Goal: Subscribe to service/newsletter

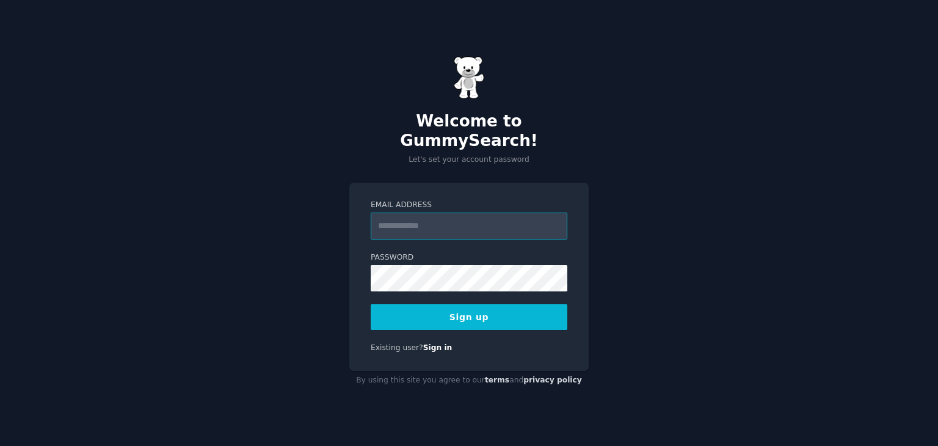
click at [417, 218] on input "Email Address" at bounding box center [469, 226] width 197 height 27
type input "**********"
click at [371, 304] on button "Sign up" at bounding box center [469, 317] width 197 height 26
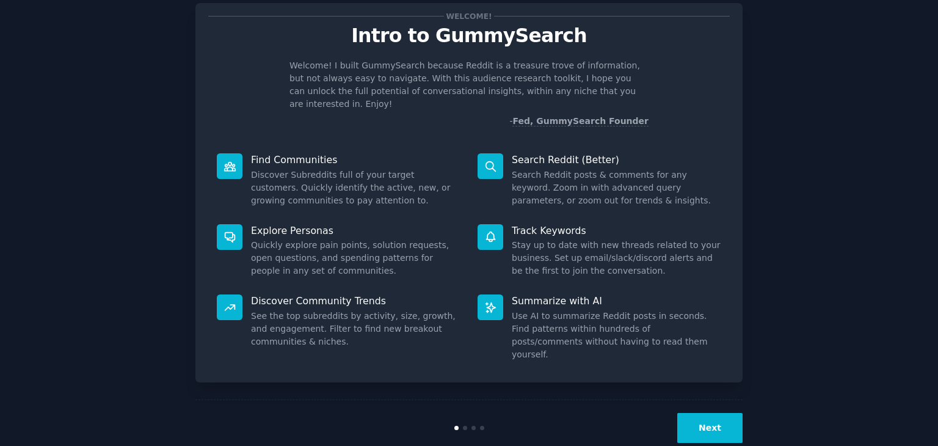
scroll to position [32, 0]
click at [708, 412] on button "Next" at bounding box center [709, 427] width 65 height 30
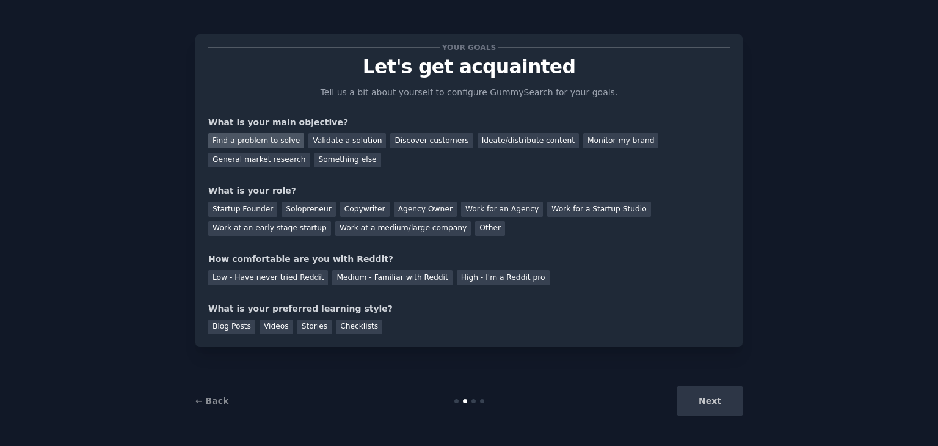
click at [271, 142] on div "Find a problem to solve" at bounding box center [256, 140] width 96 height 15
click at [310, 153] on div "General market research" at bounding box center [259, 160] width 102 height 15
click at [255, 140] on div "Find a problem to solve" at bounding box center [256, 140] width 96 height 15
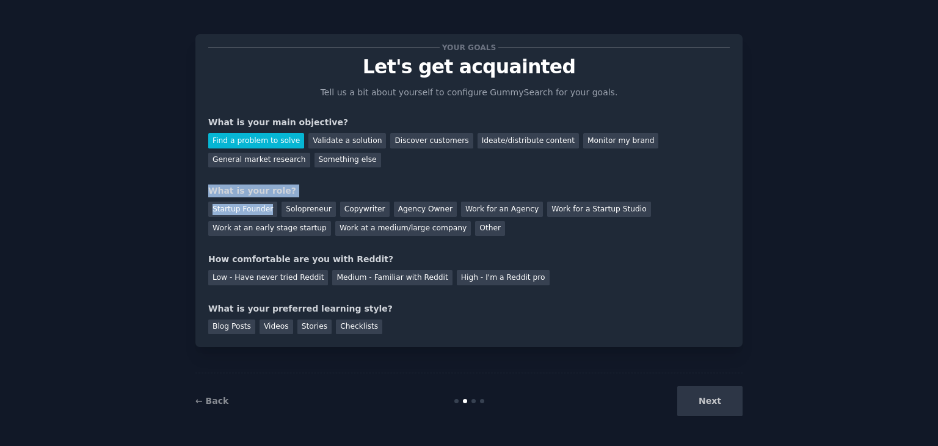
drag, startPoint x: 205, startPoint y: 192, endPoint x: 286, endPoint y: 197, distance: 80.7
click at [272, 198] on div "Your goals Let's get acquainted Tell us a bit about yourself to configure Gummy…" at bounding box center [468, 190] width 547 height 313
click at [365, 188] on div "What is your role?" at bounding box center [468, 190] width 521 height 13
click at [299, 211] on div "Solopreneur" at bounding box center [309, 209] width 54 height 15
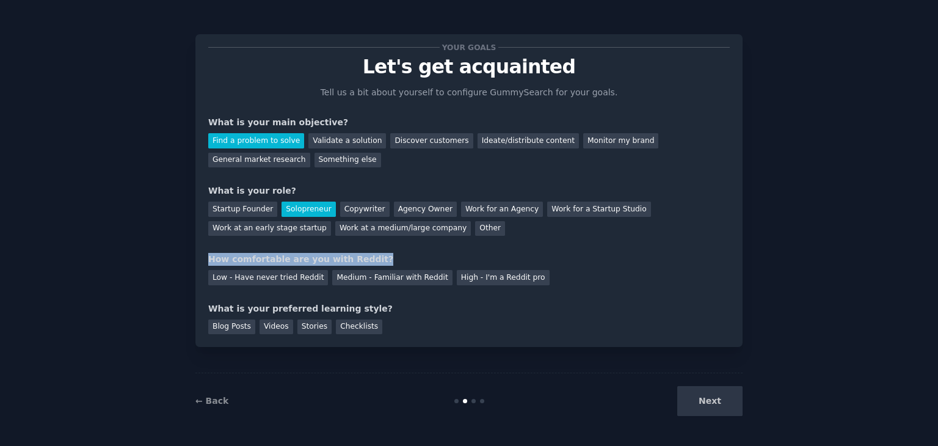
drag, startPoint x: 263, startPoint y: 262, endPoint x: 386, endPoint y: 260, distance: 122.8
click at [382, 260] on div "Your goals Let's get acquainted Tell us a bit about yourself to configure Gummy…" at bounding box center [468, 190] width 547 height 313
click at [387, 260] on div "How comfortable are you with Reddit?" at bounding box center [468, 259] width 521 height 13
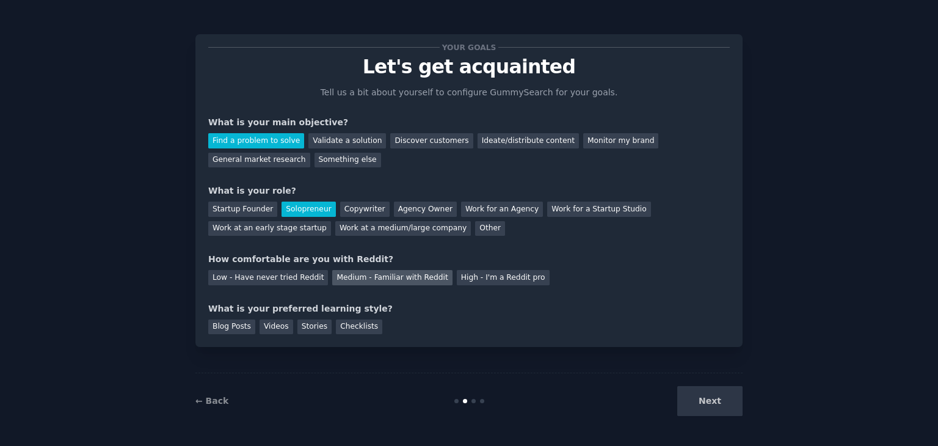
click at [372, 280] on div "Medium - Familiar with Reddit" at bounding box center [392, 277] width 120 height 15
drag, startPoint x: 213, startPoint y: 307, endPoint x: 298, endPoint y: 303, distance: 85.5
click at [298, 303] on div "What is your preferred learning style?" at bounding box center [468, 308] width 521 height 13
click at [466, 272] on div "High - I'm a Reddit pro" at bounding box center [503, 277] width 93 height 15
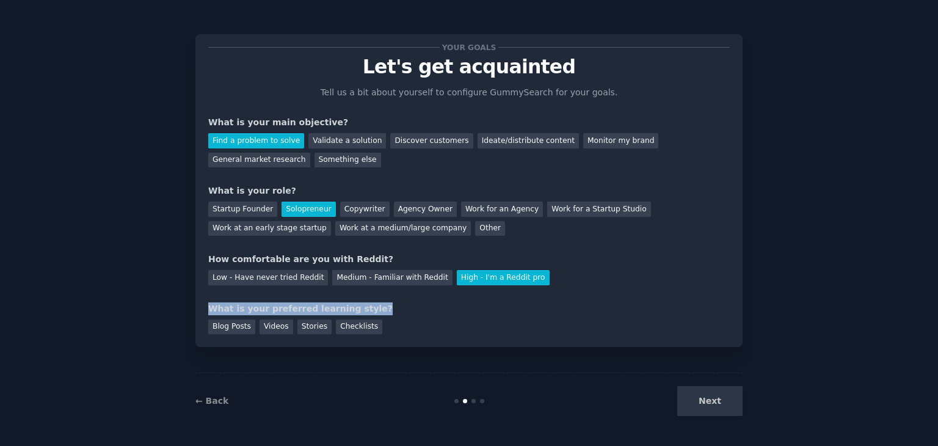
drag, startPoint x: 202, startPoint y: 301, endPoint x: 352, endPoint y: 303, distance: 150.2
click at [352, 303] on div "Your goals Let's get acquainted Tell us a bit about yourself to configure Gummy…" at bounding box center [468, 190] width 547 height 313
drag, startPoint x: 213, startPoint y: 321, endPoint x: 228, endPoint y: 320, distance: 15.3
click at [215, 321] on div "Blog Posts" at bounding box center [231, 326] width 47 height 15
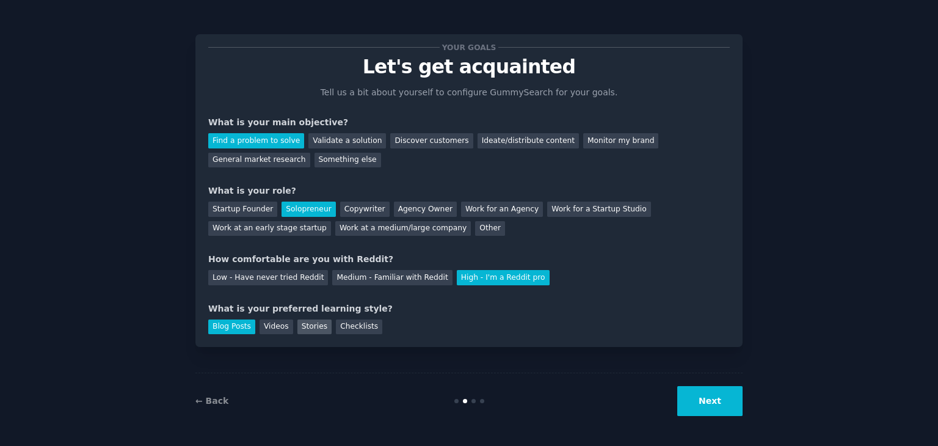
drag, startPoint x: 276, startPoint y: 324, endPoint x: 313, endPoint y: 323, distance: 37.3
click at [278, 324] on div "Videos" at bounding box center [277, 326] width 34 height 15
drag, startPoint x: 322, startPoint y: 323, endPoint x: 351, endPoint y: 324, distance: 28.7
click at [322, 323] on div "Blog Posts Videos Stories Checklists" at bounding box center [468, 325] width 521 height 20
drag, startPoint x: 220, startPoint y: 305, endPoint x: 342, endPoint y: 303, distance: 122.1
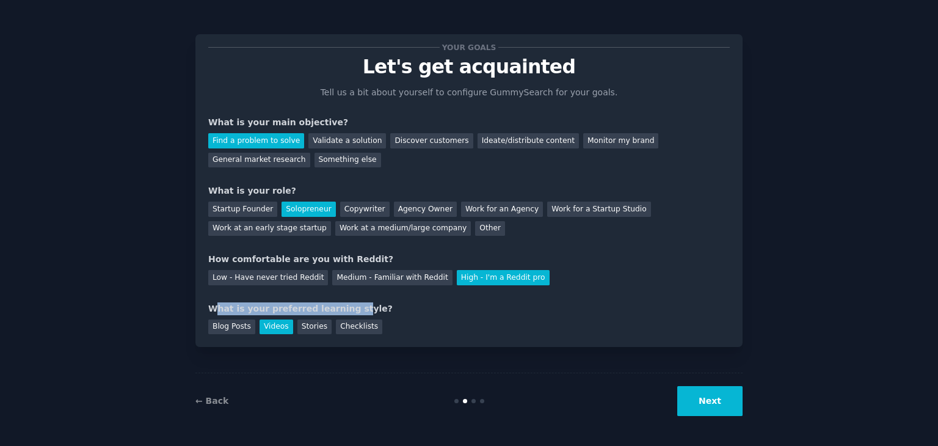
click at [340, 304] on div "What is your preferred learning style?" at bounding box center [468, 308] width 521 height 13
click at [342, 303] on div "What is your preferred learning style?" at bounding box center [468, 308] width 521 height 13
drag, startPoint x: 416, startPoint y: 307, endPoint x: 460, endPoint y: 323, distance: 46.7
click at [423, 309] on div "What is your preferred learning style?" at bounding box center [468, 308] width 521 height 13
click at [697, 398] on button "Next" at bounding box center [709, 401] width 65 height 30
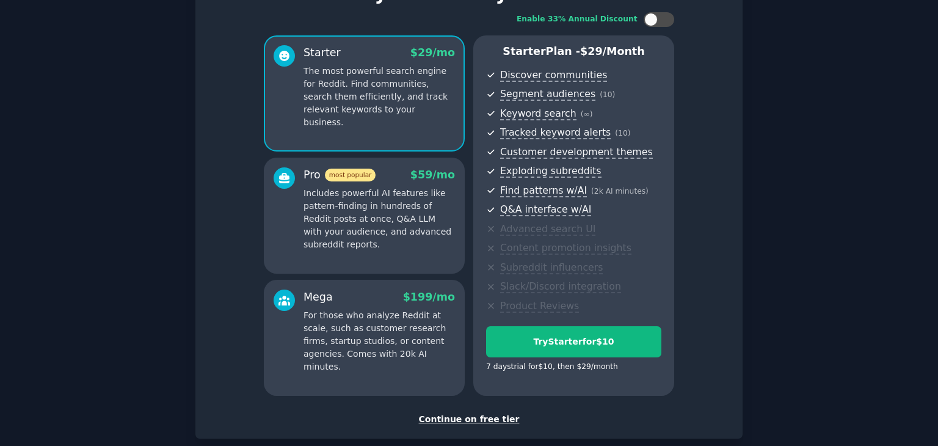
scroll to position [139, 0]
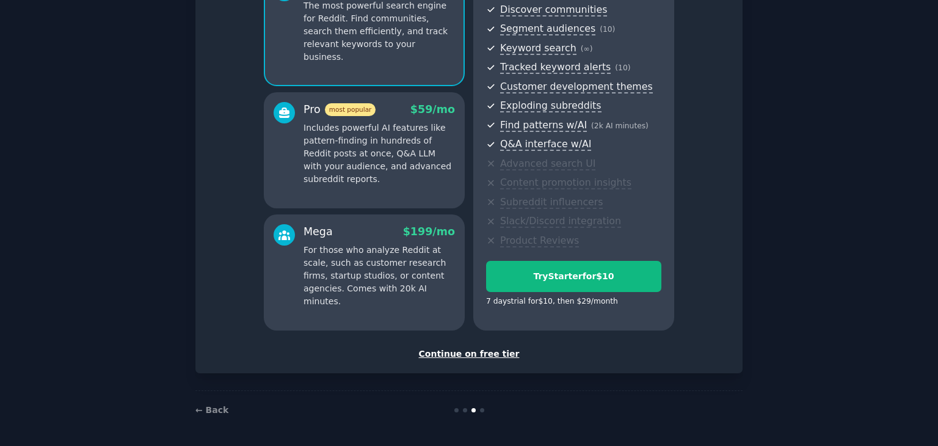
click at [537, 256] on div "Starter Plan - $ 29 /month Discover communities Segment audiences ( 10 ) Keywor…" at bounding box center [573, 150] width 201 height 360
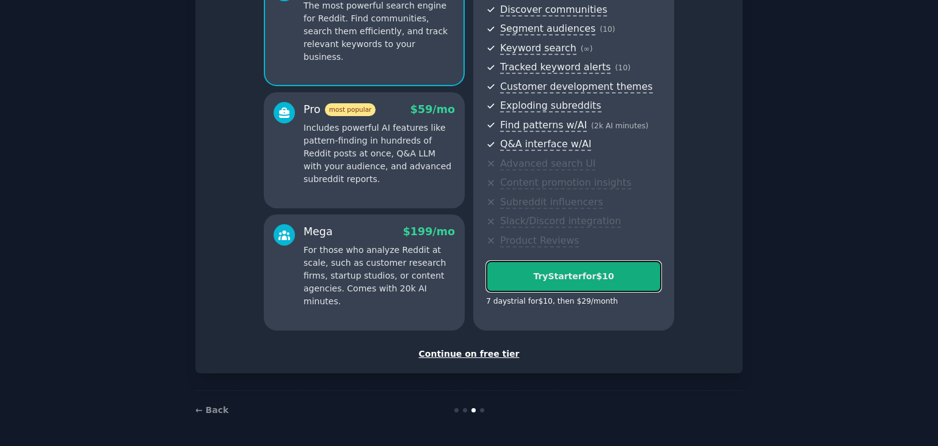
click at [548, 267] on button "Try Starter for $10" at bounding box center [573, 276] width 175 height 31
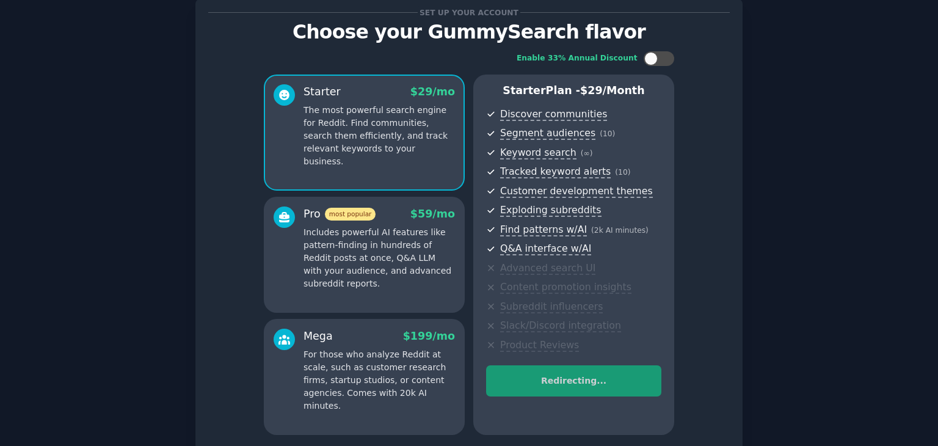
scroll to position [17, 0]
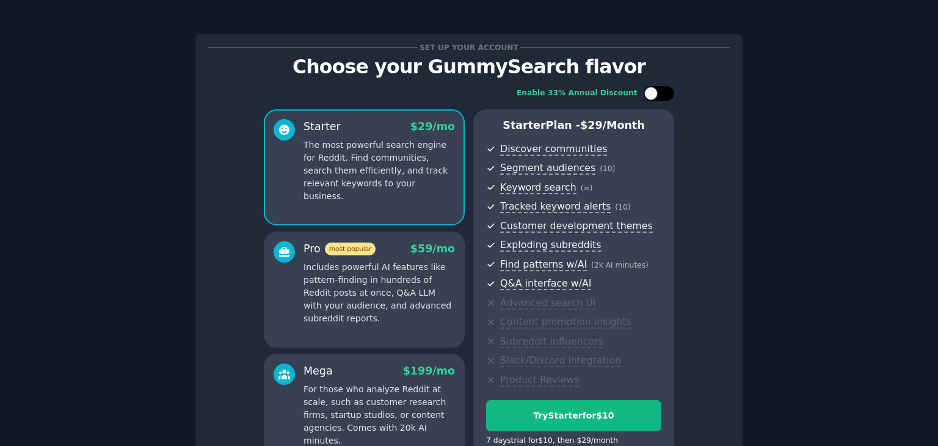
click at [650, 96] on div at bounding box center [650, 93] width 13 height 13
click at [657, 96] on div at bounding box center [659, 93] width 31 height 15
checkbox input "true"
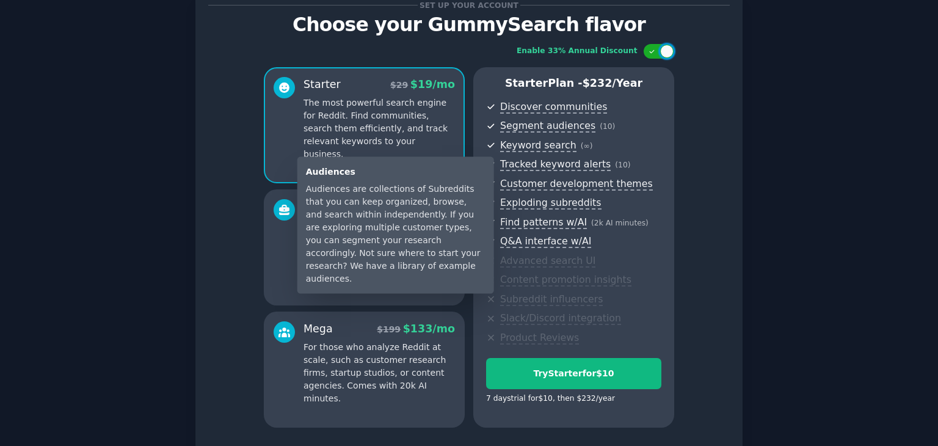
scroll to position [139, 0]
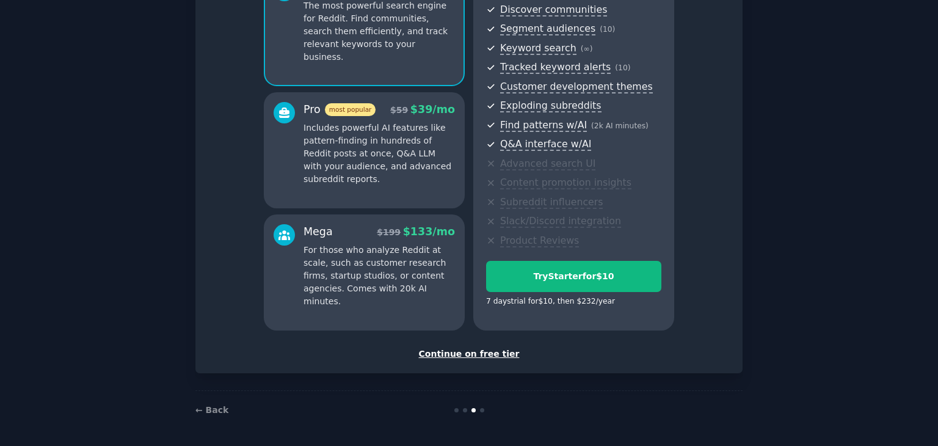
click at [487, 354] on div "Continue on free tier" at bounding box center [468, 353] width 521 height 13
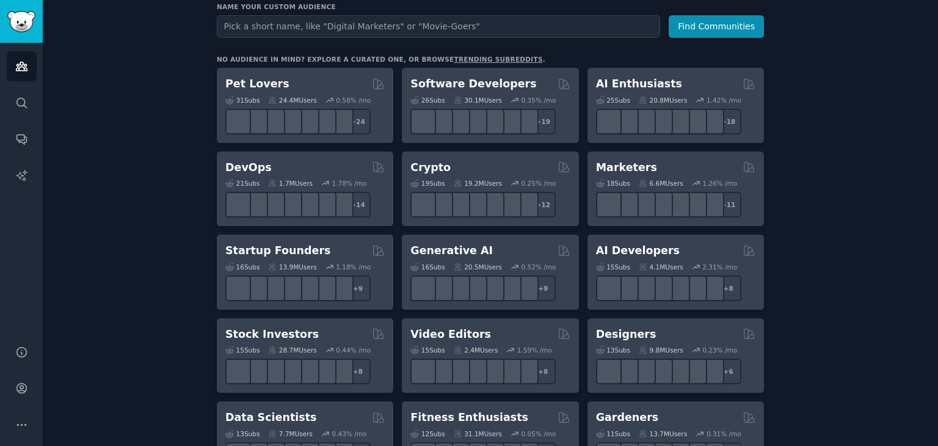
scroll to position [122, 0]
